Goal: Complete application form

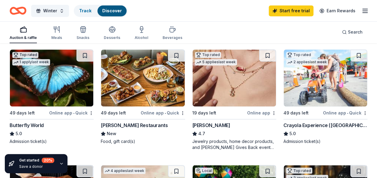
scroll to position [420, 0]
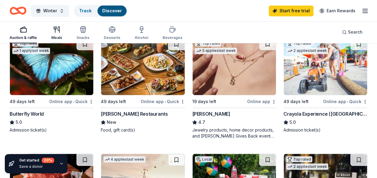
click at [57, 35] on div "Meals" at bounding box center [56, 33] width 11 height 14
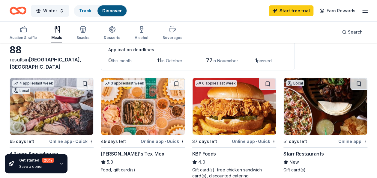
scroll to position [30, 0]
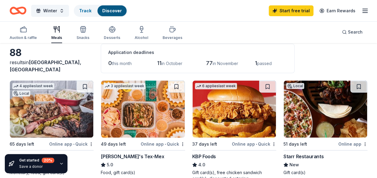
click at [68, 116] on img at bounding box center [51, 109] width 83 height 57
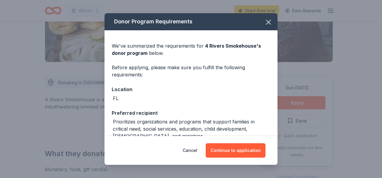
scroll to position [120, 0]
click at [237, 151] on button "Continue to application" at bounding box center [236, 151] width 60 height 14
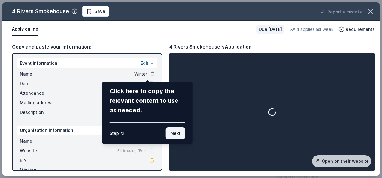
click at [177, 135] on button "Next" at bounding box center [176, 134] width 20 height 12
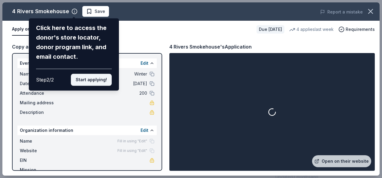
click at [83, 78] on button "Start applying!" at bounding box center [91, 80] width 41 height 12
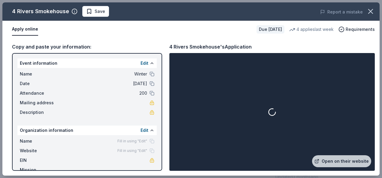
click at [28, 29] on button "Apply online" at bounding box center [25, 29] width 26 height 13
